Goal: Information Seeking & Learning: Find specific fact

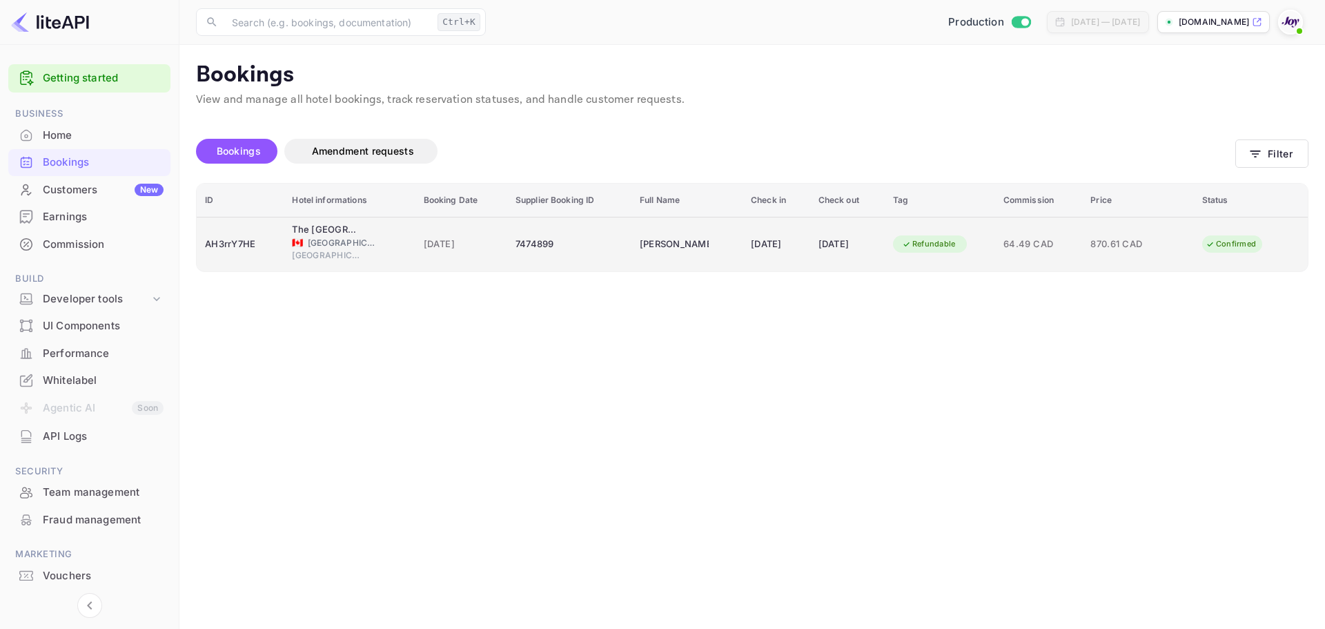
click at [577, 246] on div "7474899" at bounding box center [570, 244] width 108 height 22
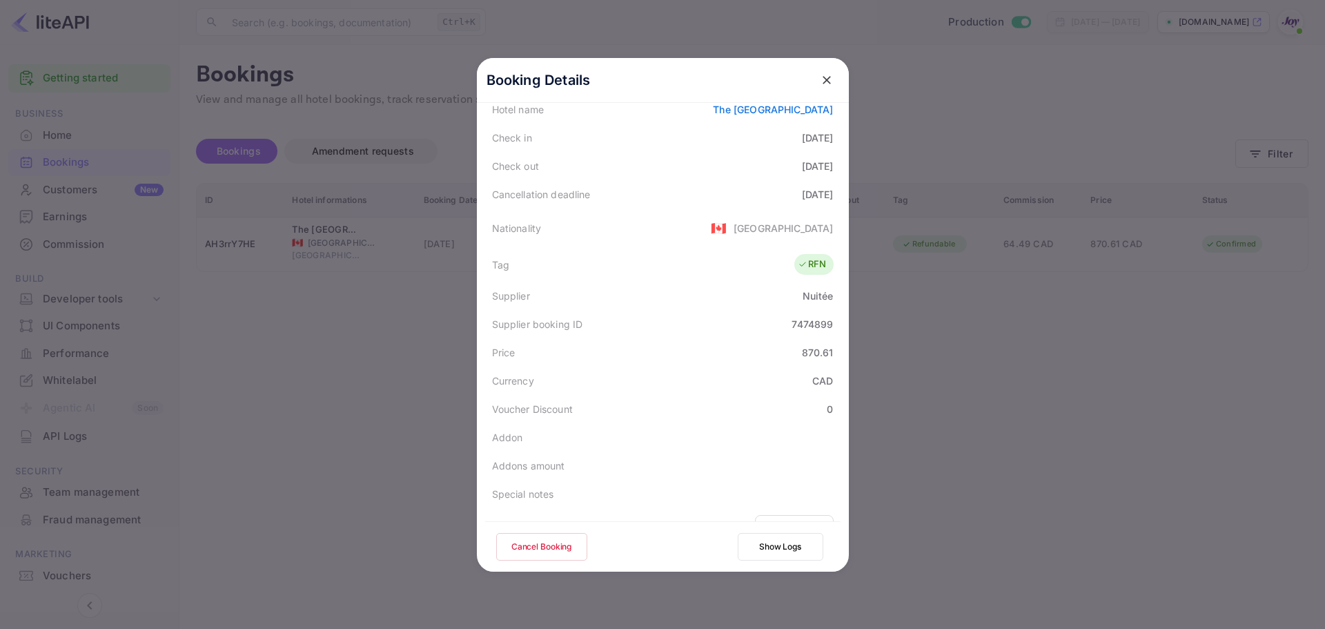
scroll to position [306, 0]
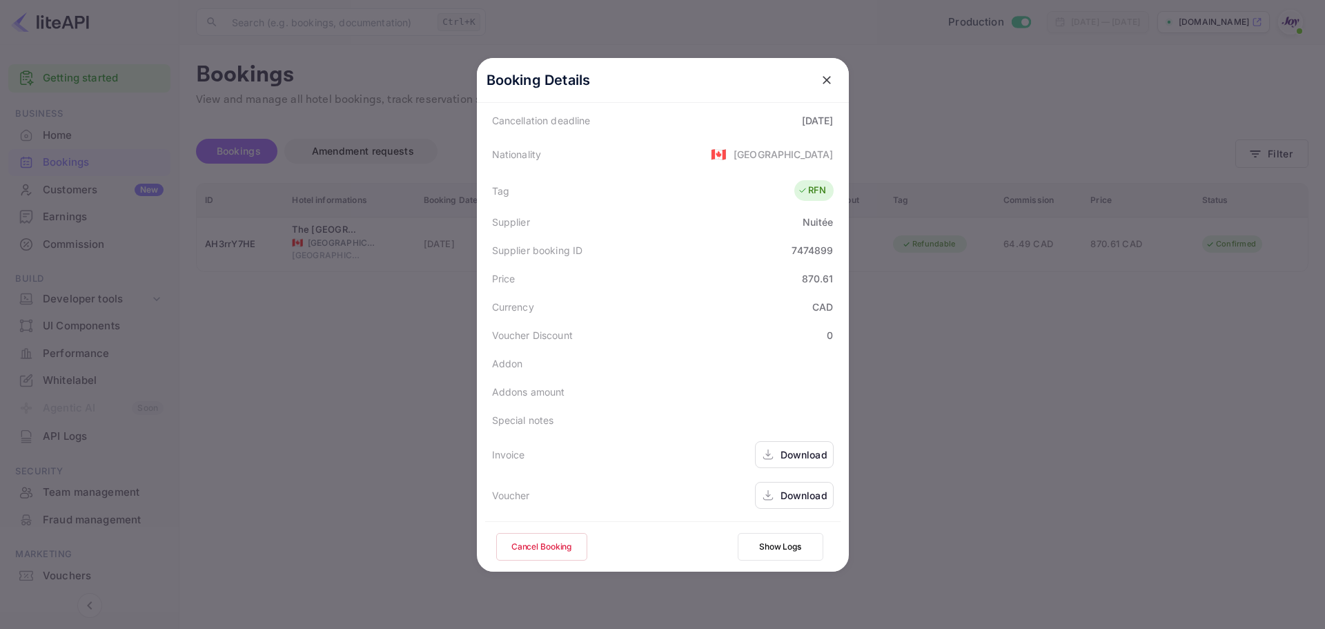
click at [818, 453] on div "Download" at bounding box center [804, 454] width 47 height 14
click at [765, 495] on icon at bounding box center [767, 495] width 5 height 3
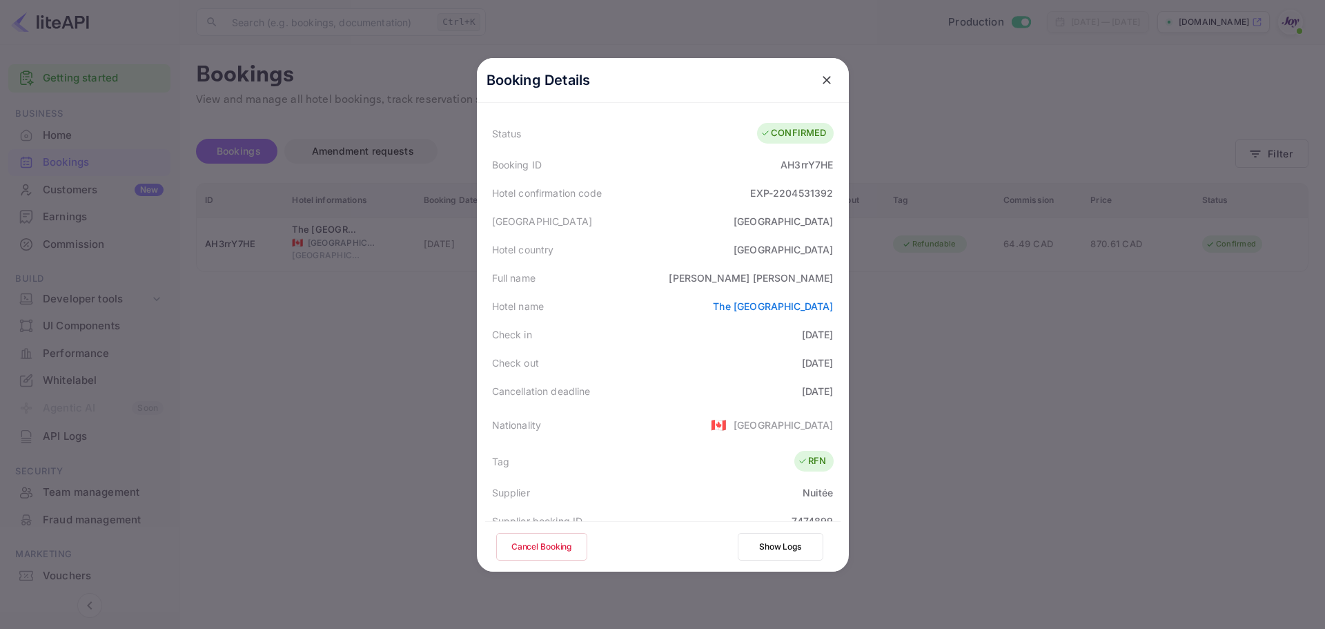
scroll to position [30, 0]
drag, startPoint x: 772, startPoint y: 282, endPoint x: 832, endPoint y: 279, distance: 60.1
click at [832, 279] on div "Full name [PERSON_NAME]" at bounding box center [662, 283] width 355 height 28
copy div "[PERSON_NAME]"
click at [777, 297] on div "Hotel name The [GEOGRAPHIC_DATA]" at bounding box center [662, 311] width 355 height 28
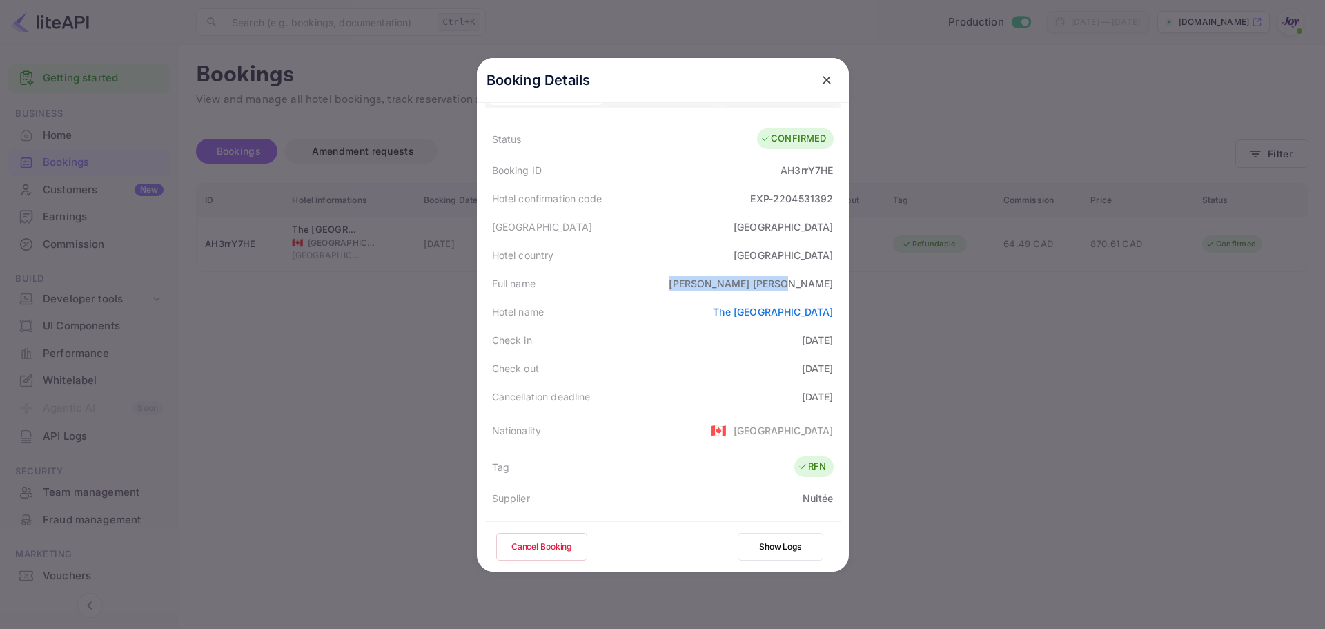
drag, startPoint x: 769, startPoint y: 288, endPoint x: 831, endPoint y: 288, distance: 61.4
click at [831, 288] on div "Full name [PERSON_NAME]" at bounding box center [662, 283] width 355 height 28
copy div "[PERSON_NAME]"
drag, startPoint x: 766, startPoint y: 344, endPoint x: 832, endPoint y: 344, distance: 66.3
click at [832, 343] on div "Check in [DATE]" at bounding box center [662, 340] width 355 height 28
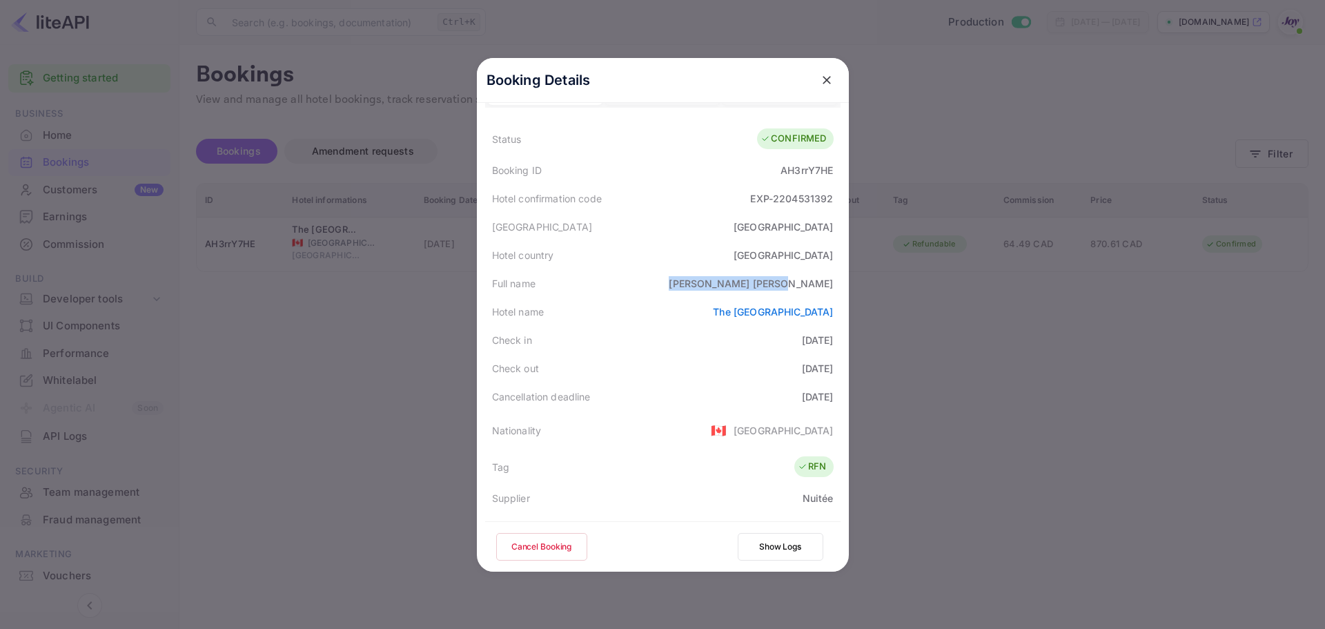
copy div "[DATE]"
drag, startPoint x: 773, startPoint y: 371, endPoint x: 843, endPoint y: 366, distance: 69.9
click at [843, 366] on div "Booking Details Summary Timeline Message log Status CONFIRMED Booking ID AH3rrY…" at bounding box center [663, 284] width 372 height 513
copy div "[DATE]"
drag, startPoint x: 743, startPoint y: 205, endPoint x: 838, endPoint y: 204, distance: 94.5
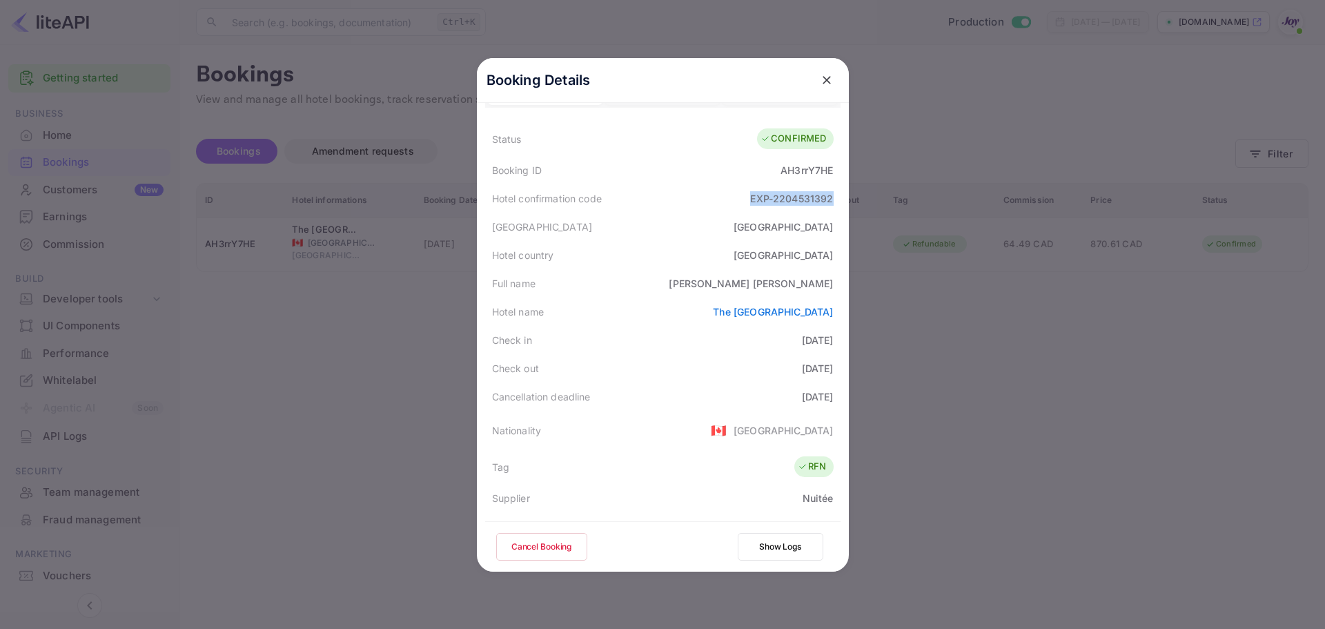
click at [838, 204] on div "Booking Details Summary Timeline Message log Status CONFIRMED Booking ID AH3rrY…" at bounding box center [663, 284] width 372 height 513
copy div "EXP-2204531392"
click at [790, 171] on div "AH3rrY7HE" at bounding box center [807, 170] width 52 height 14
copy div "AH3rrY7HE"
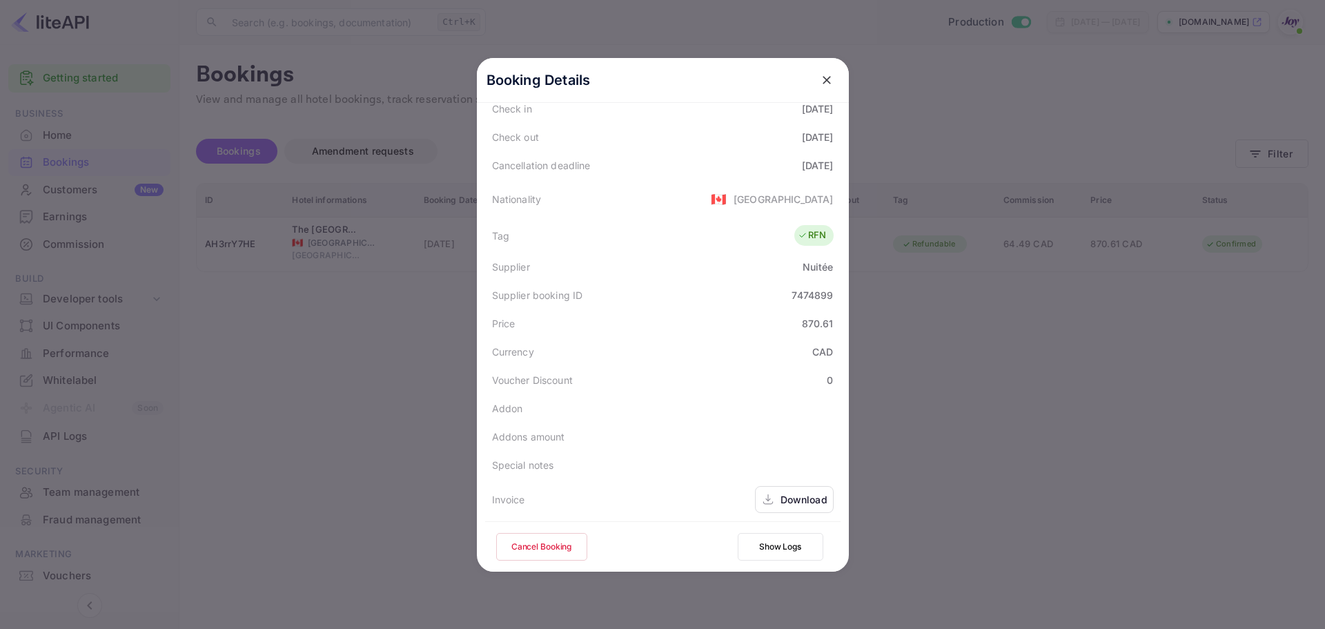
scroll to position [237, 0]
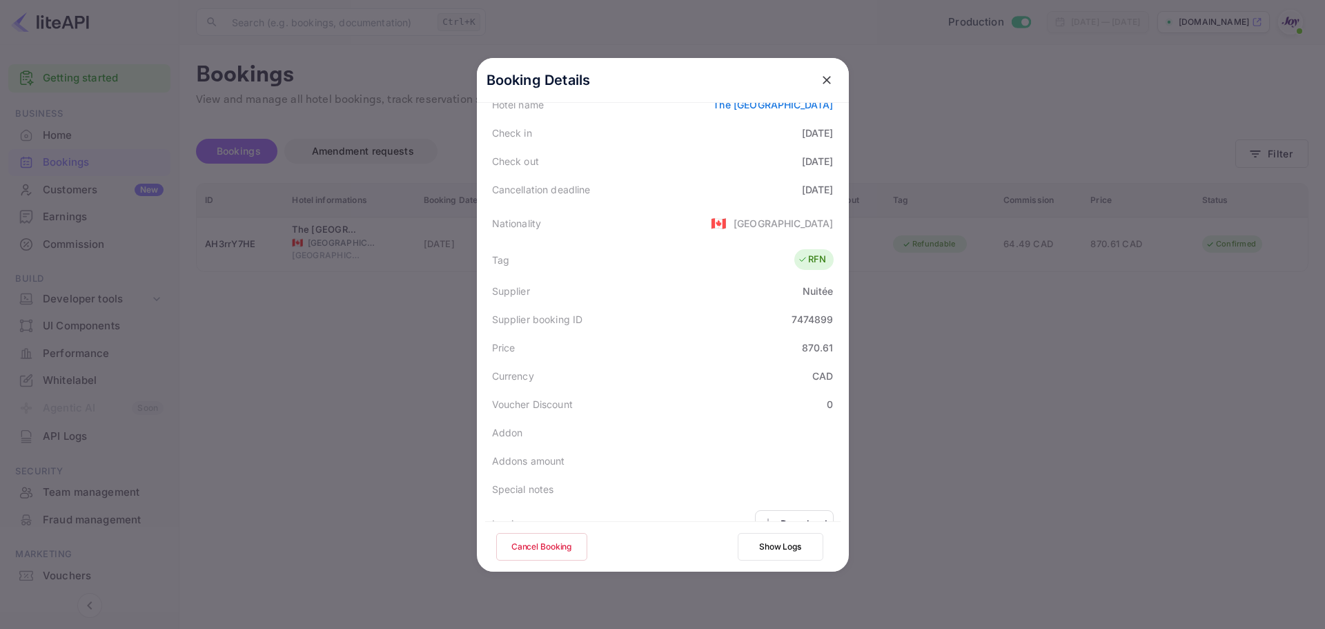
click at [804, 321] on div "7474899" at bounding box center [812, 319] width 41 height 14
copy div "7474899"
click at [423, 315] on div at bounding box center [662, 314] width 1325 height 629
